Goal: Check status: Check status

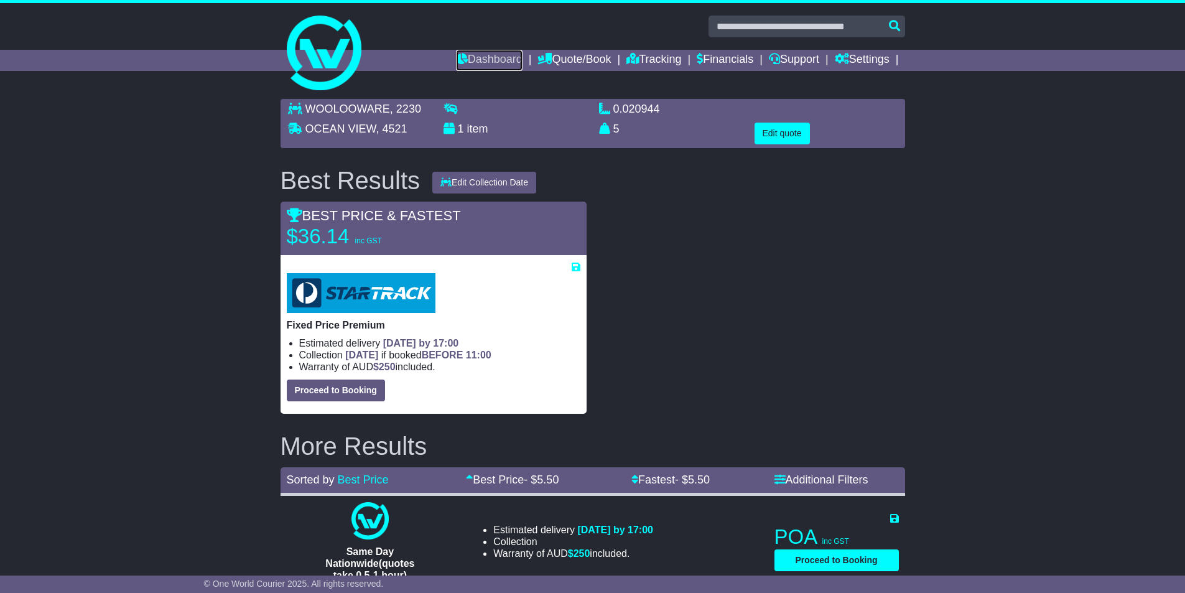
click at [479, 61] on link "Dashboard" at bounding box center [489, 60] width 67 height 21
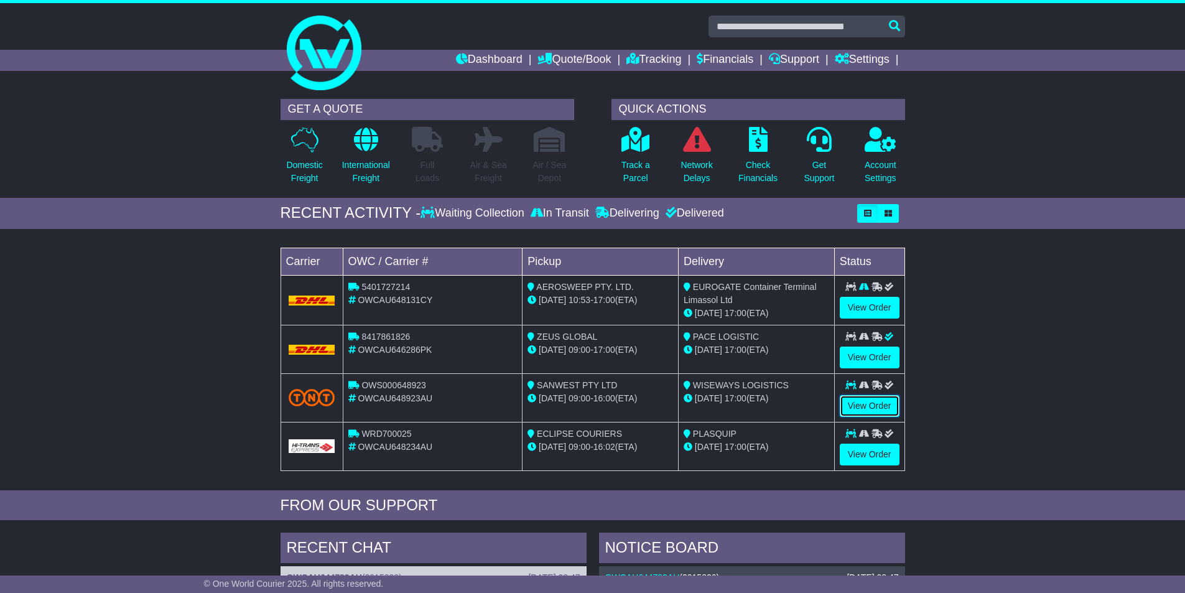
click at [856, 405] on link "View Order" at bounding box center [869, 406] width 60 height 22
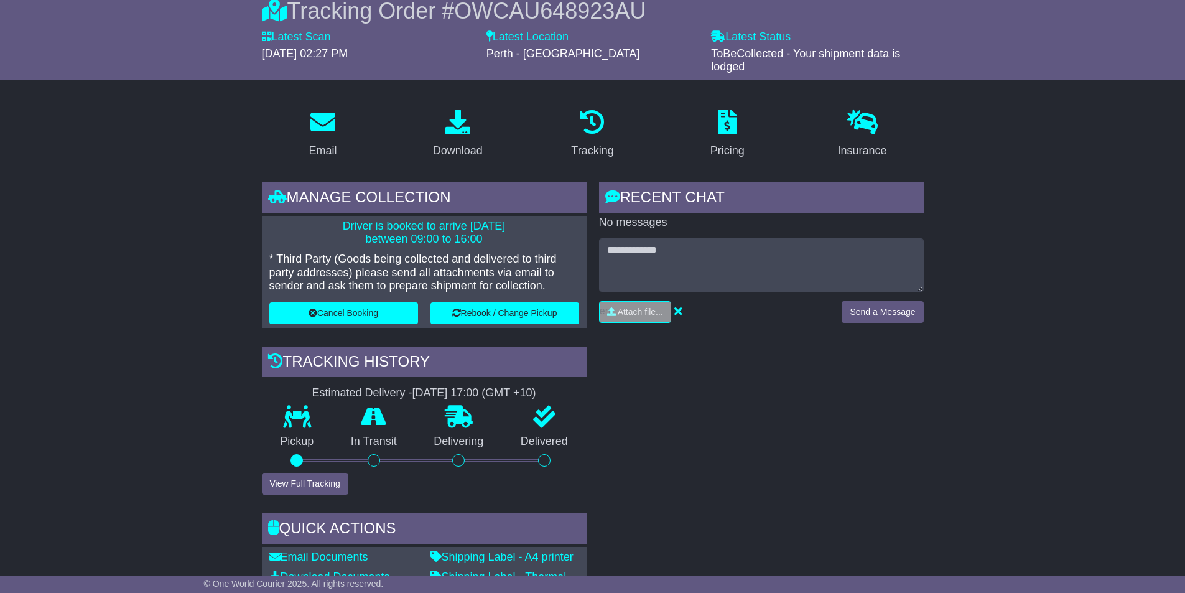
scroll to position [124, 0]
